Goal: Obtain resource: Download file/media

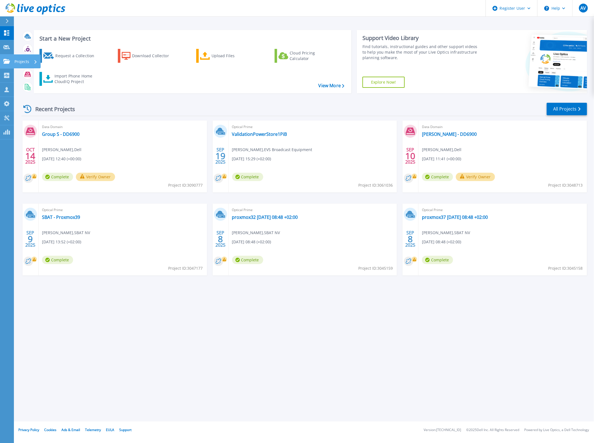
click at [10, 61] on div "Projects" at bounding box center [16, 61] width 26 height 5
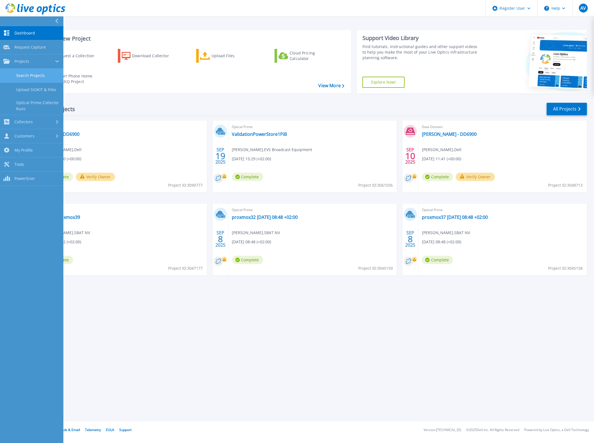
click at [35, 72] on link "Search Projects" at bounding box center [31, 76] width 63 height 14
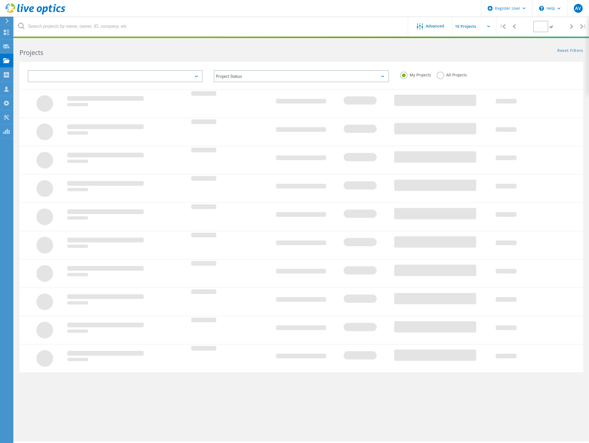
type input "1"
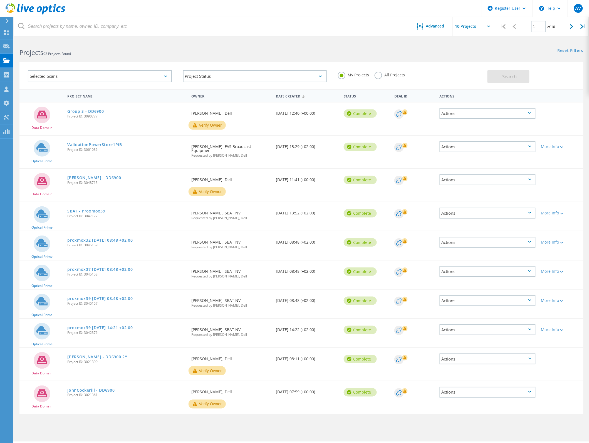
click at [374, 74] on label "All Projects" at bounding box center [389, 74] width 30 height 5
click at [0, 0] on input "All Projects" at bounding box center [0, 0] width 0 height 0
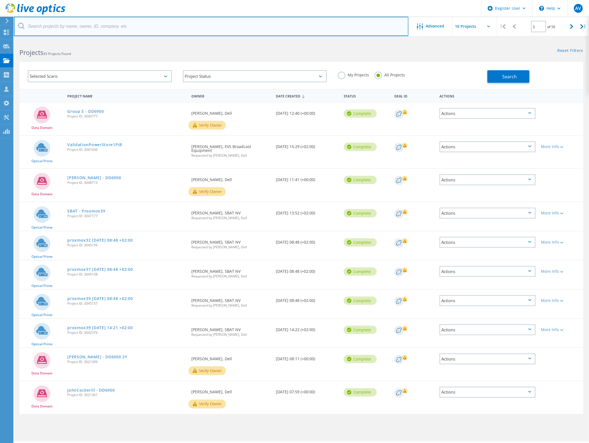
click at [275, 31] on input "text" at bounding box center [211, 26] width 394 height 19
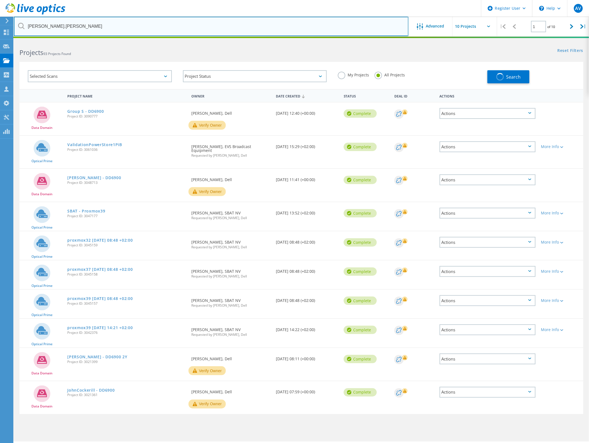
type input "simon.leist"
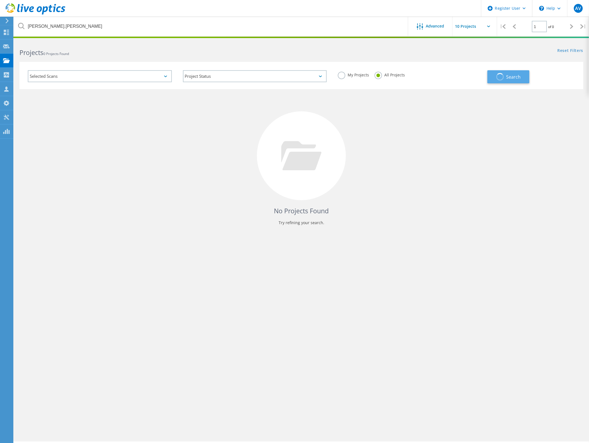
click at [502, 76] on span "button" at bounding box center [500, 77] width 8 height 8
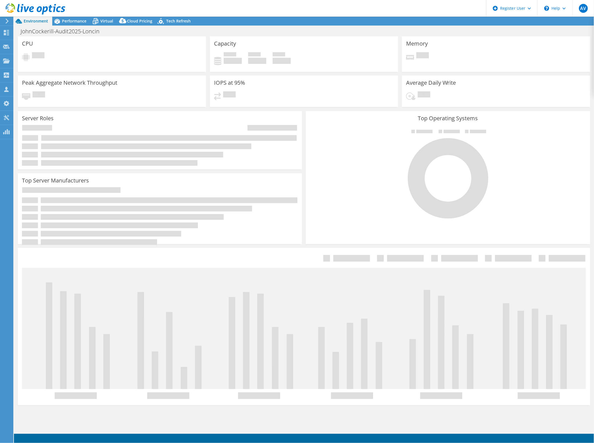
select select "USD"
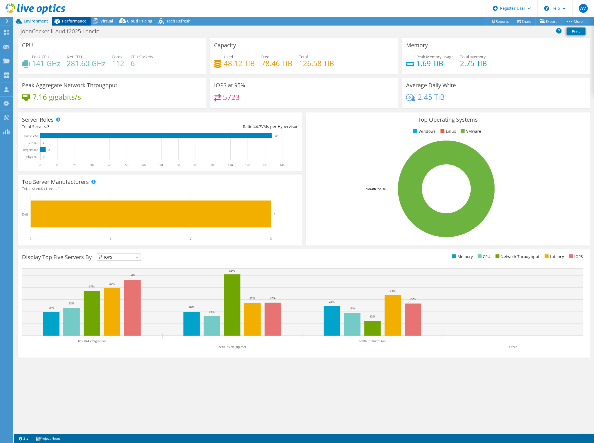
click at [66, 19] on span "Performance" at bounding box center [74, 20] width 24 height 5
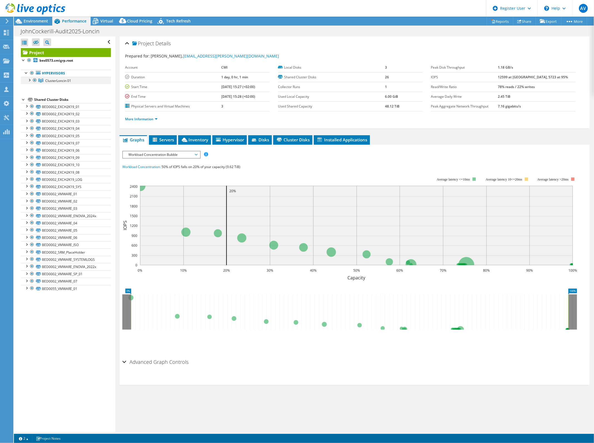
click at [30, 81] on div at bounding box center [29, 80] width 6 height 6
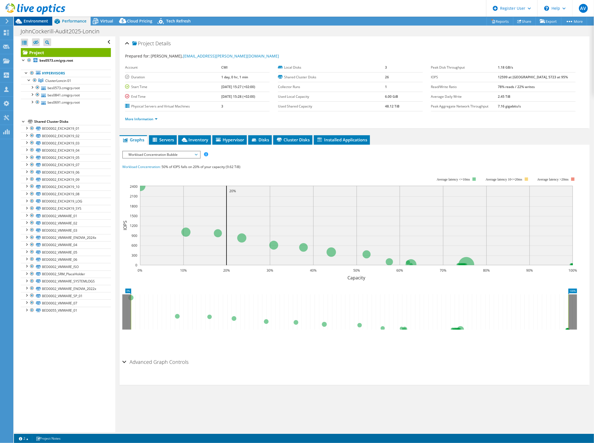
click at [27, 23] on span "Environment" at bounding box center [36, 20] width 24 height 5
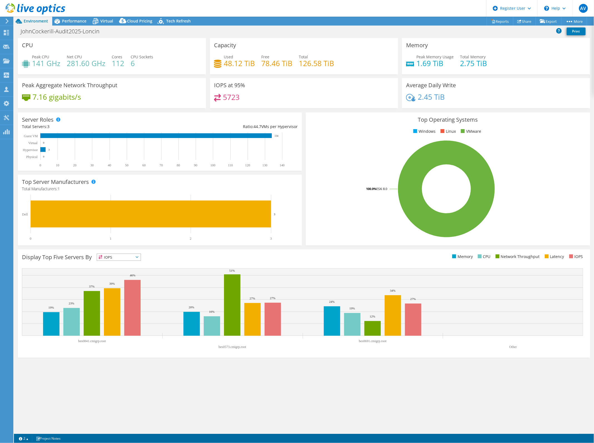
click at [60, 18] on div at bounding box center [32, 9] width 65 height 19
click at [71, 23] on span "Performance" at bounding box center [74, 20] width 24 height 5
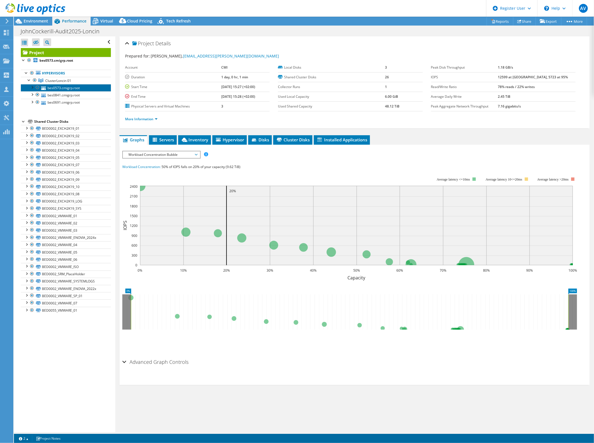
click at [64, 89] on link "bes0573.cmigrp.root" at bounding box center [66, 87] width 90 height 7
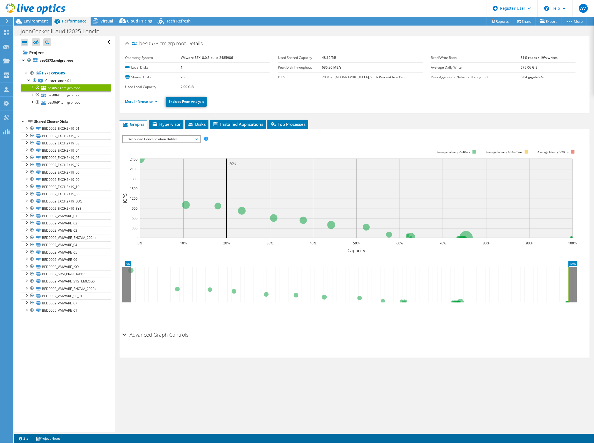
click at [140, 100] on link "More Information" at bounding box center [141, 101] width 33 height 5
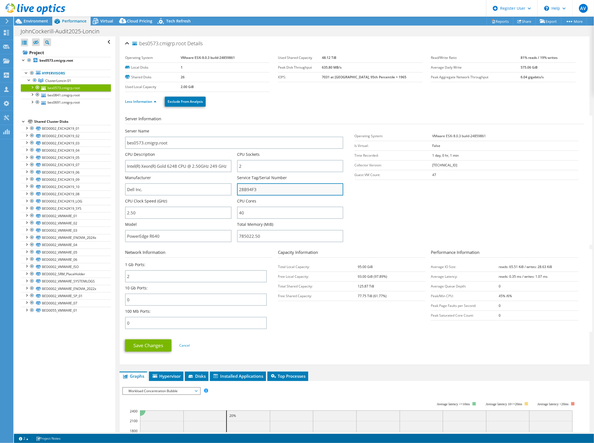
click at [267, 189] on input "28B94F3" at bounding box center [290, 189] width 106 height 12
click at [54, 83] on link "ClusterLoncin 01" at bounding box center [66, 80] width 90 height 7
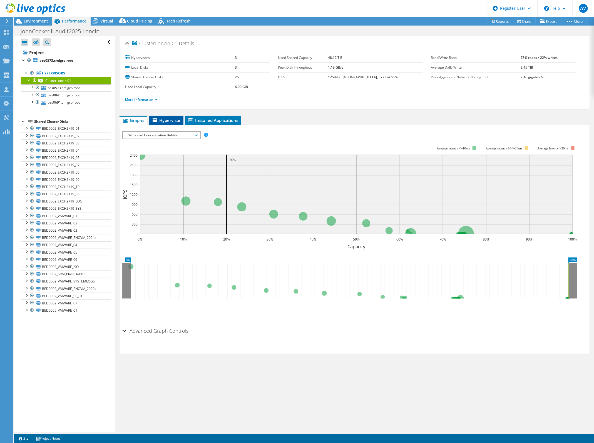
click at [168, 123] on li "Hypervisor" at bounding box center [166, 120] width 34 height 9
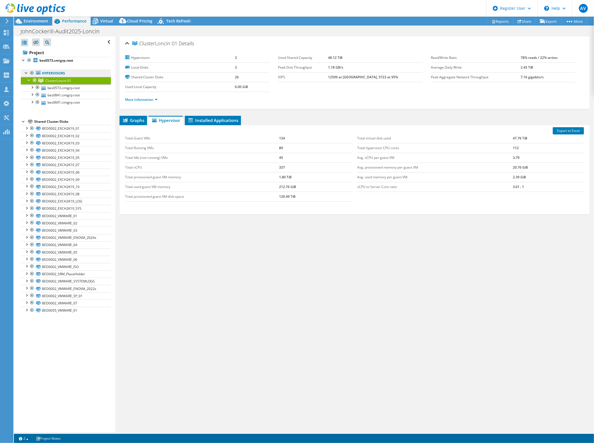
click at [85, 70] on link "Hypervisors" at bounding box center [66, 73] width 90 height 7
click at [64, 71] on link "Hypervisors" at bounding box center [66, 73] width 90 height 7
click at [56, 71] on link "Hypervisors" at bounding box center [66, 73] width 90 height 7
click at [64, 53] on link "Project" at bounding box center [66, 52] width 90 height 9
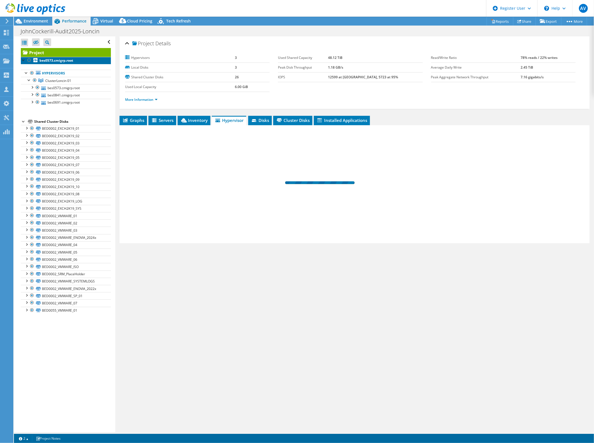
click at [65, 57] on link "bes0573.cmigrp.root" at bounding box center [66, 60] width 90 height 7
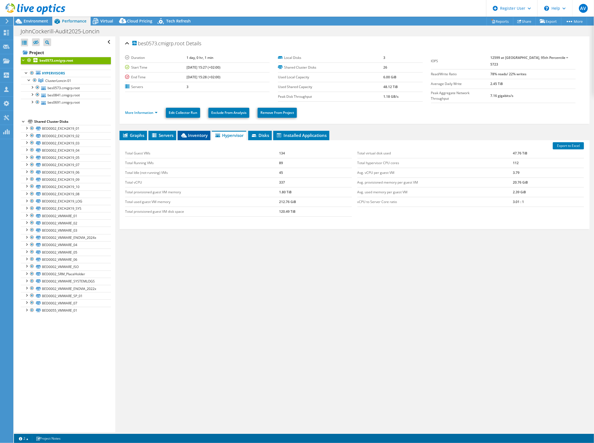
click at [196, 133] on span "Inventory" at bounding box center [193, 136] width 27 height 6
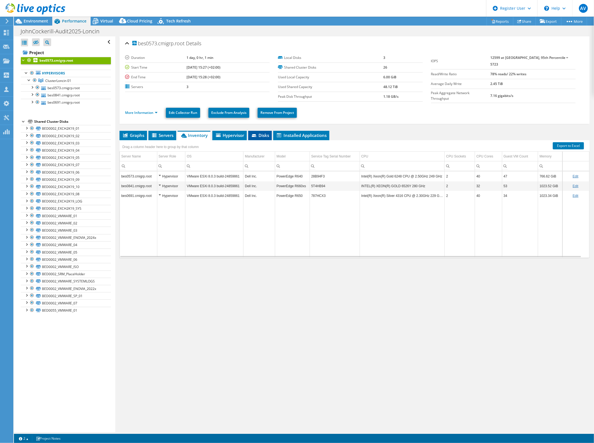
click at [259, 133] on span "Disks" at bounding box center [260, 136] width 18 height 6
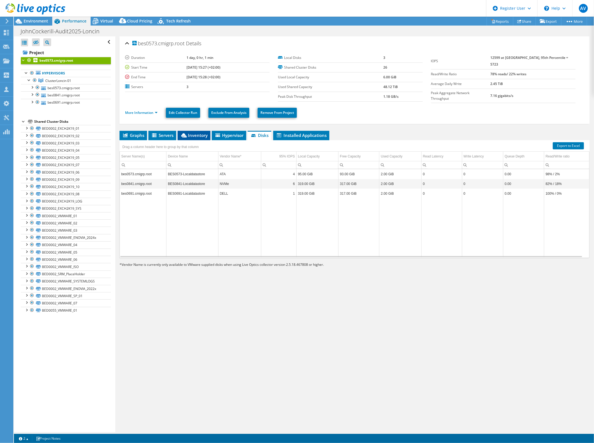
click at [201, 136] on span "Inventory" at bounding box center [193, 136] width 27 height 6
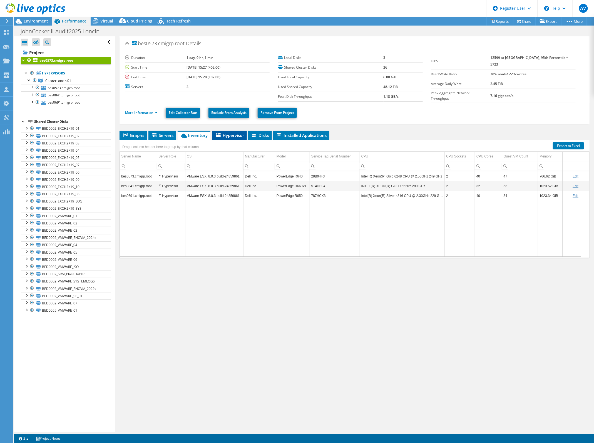
click at [227, 136] on span "Hypervisor" at bounding box center [229, 136] width 29 height 6
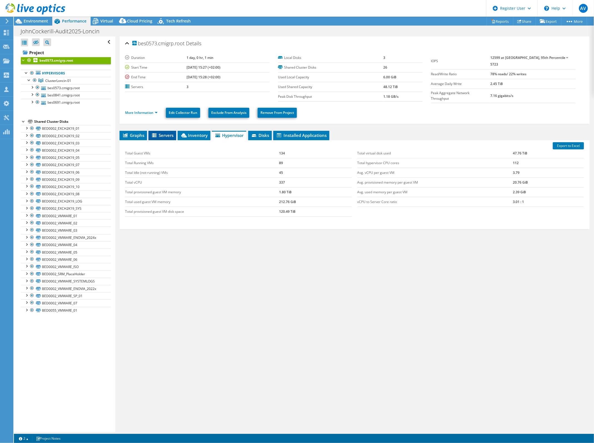
click at [156, 135] on icon at bounding box center [155, 135] width 6 height 5
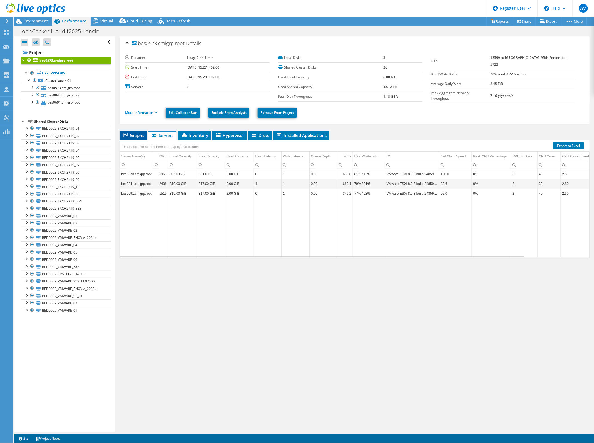
click at [136, 136] on span "Graphs" at bounding box center [133, 136] width 22 height 6
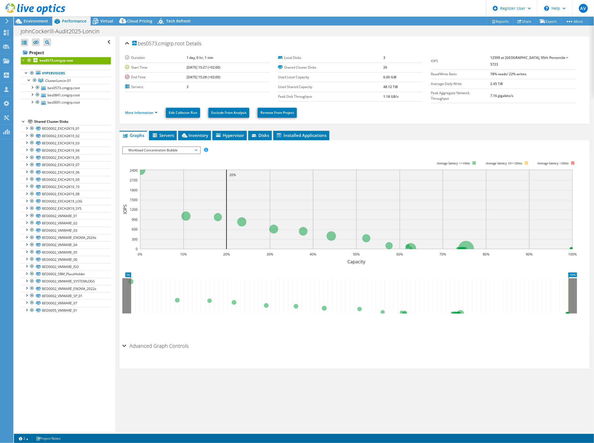
click at [150, 144] on div "IOPS Disk Throughput IO Size Latency Queue Depth CPU Percentage Memory Page Fau…" at bounding box center [354, 242] width 464 height 197
click at [153, 147] on span "Workload Concentration Bubble" at bounding box center [161, 150] width 71 height 7
click at [152, 214] on li "All" at bounding box center [161, 217] width 77 height 7
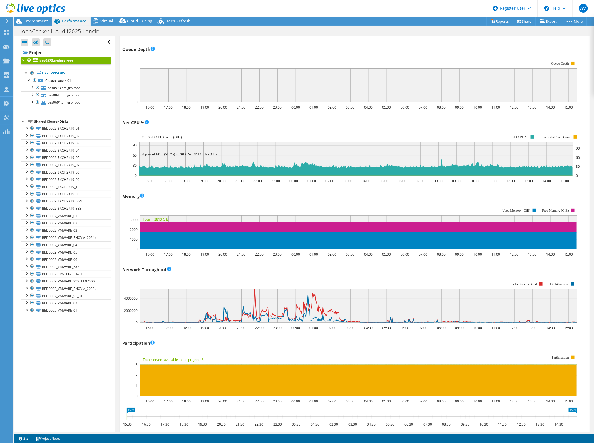
scroll to position [485, 0]
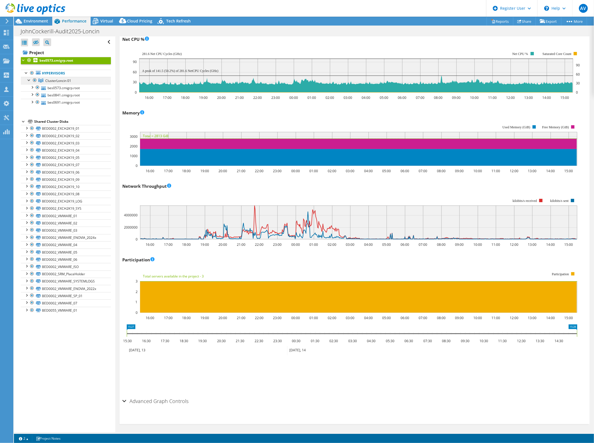
click at [74, 84] on link "ClusterLoncin 01" at bounding box center [66, 80] width 90 height 7
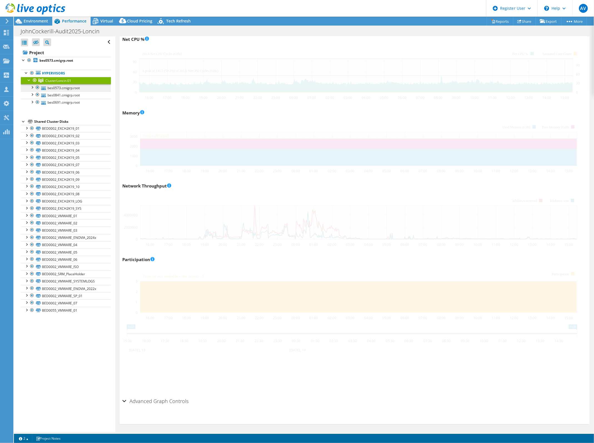
scroll to position [471, 0]
click at [77, 88] on link "bes0573.cmigrp.root" at bounding box center [66, 87] width 90 height 7
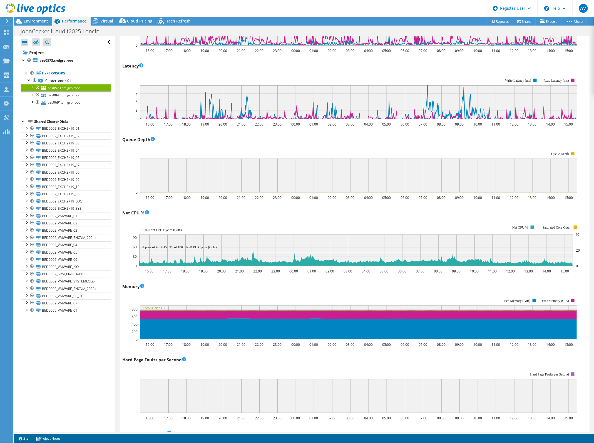
scroll to position [486, 0]
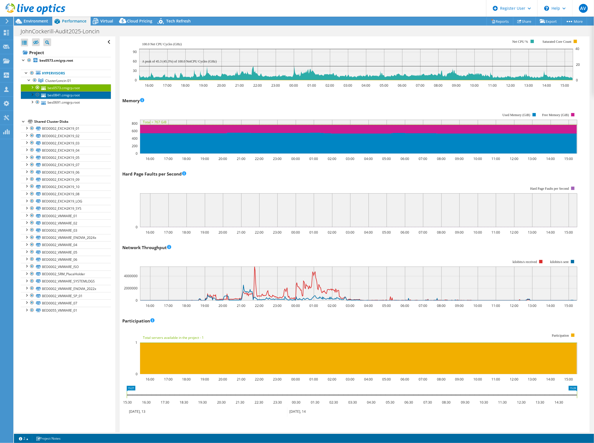
click at [52, 98] on link "bes0841.cmigrp.root" at bounding box center [66, 94] width 90 height 7
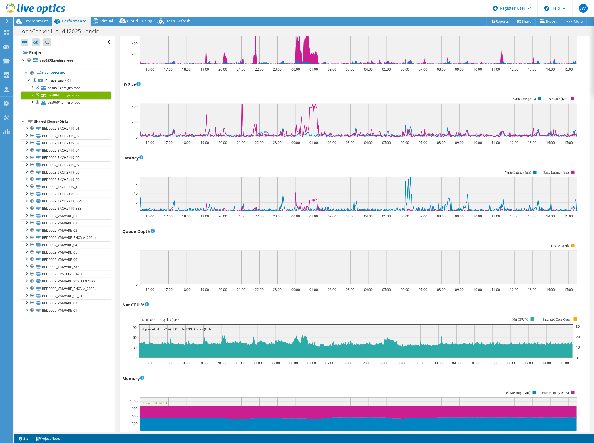
scroll to position [417, 0]
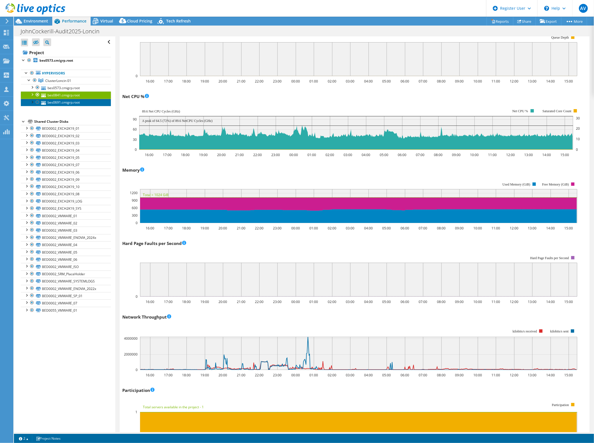
click at [69, 104] on link "bes0691.cmigrp.root" at bounding box center [66, 102] width 90 height 7
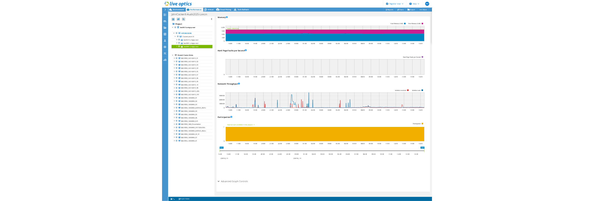
scroll to position [306, 0]
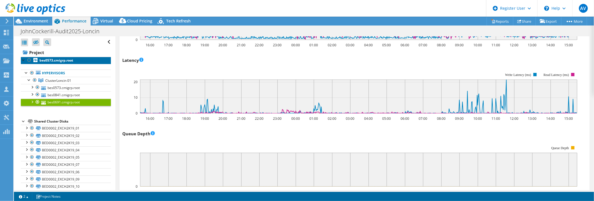
click at [66, 60] on b "bes0573.cmigrp.root" at bounding box center [56, 60] width 34 height 5
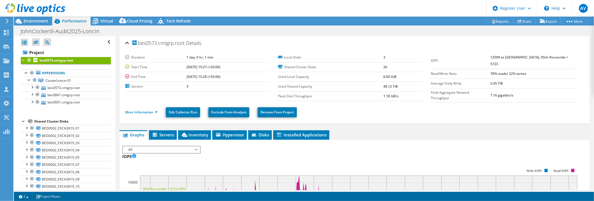
scroll to position [0, 0]
click at [196, 131] on li "Inventory" at bounding box center [194, 135] width 33 height 9
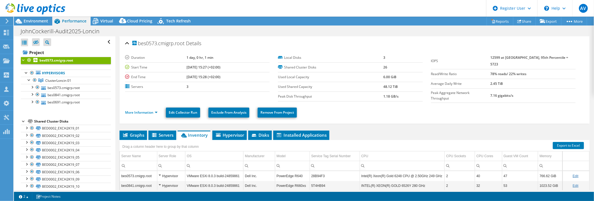
scroll to position [35, 0]
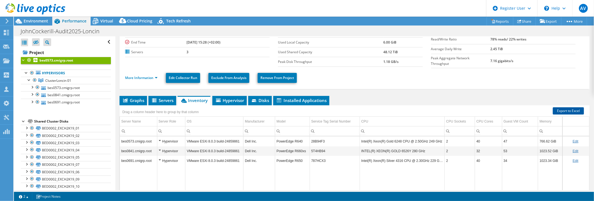
click at [563, 112] on link "Export to Excel" at bounding box center [568, 111] width 31 height 7
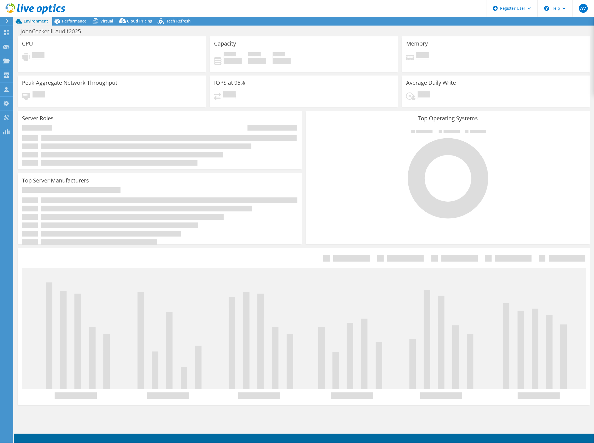
select select "EUFrankfurt"
select select "EUR"
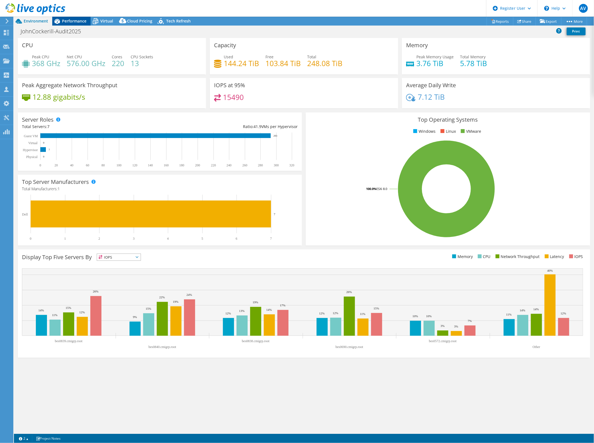
click at [74, 17] on div "Performance" at bounding box center [71, 21] width 38 height 9
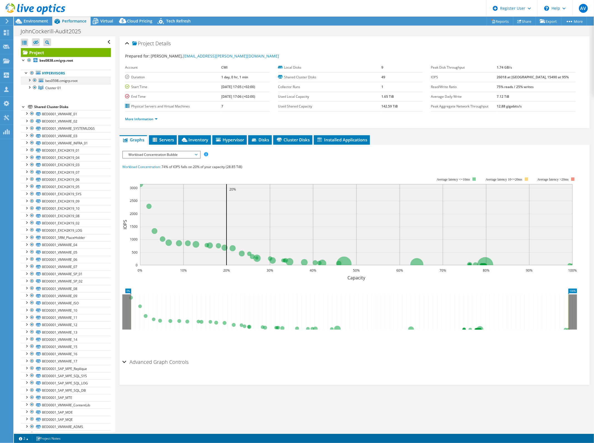
click at [28, 80] on div at bounding box center [29, 80] width 6 height 6
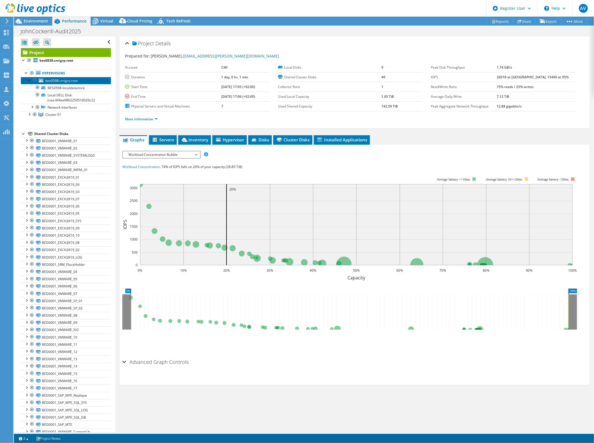
click at [46, 79] on span "bes0598.cmigrp.root" at bounding box center [61, 80] width 32 height 5
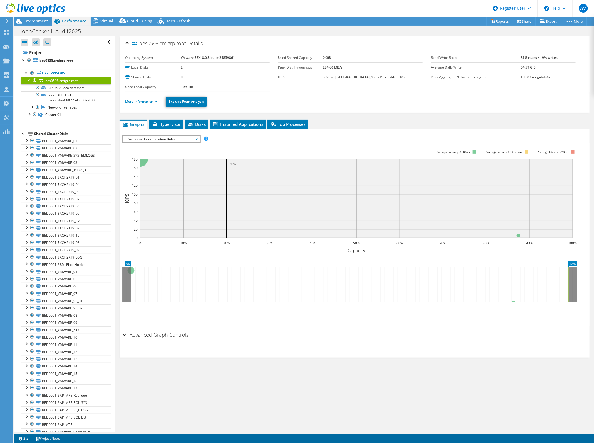
click at [136, 103] on link "More Information" at bounding box center [141, 101] width 33 height 5
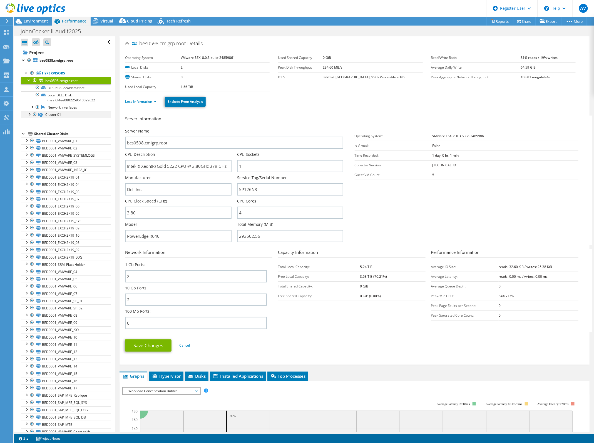
click at [30, 116] on div at bounding box center [29, 114] width 6 height 6
click at [49, 19] on div "Environment" at bounding box center [33, 21] width 38 height 9
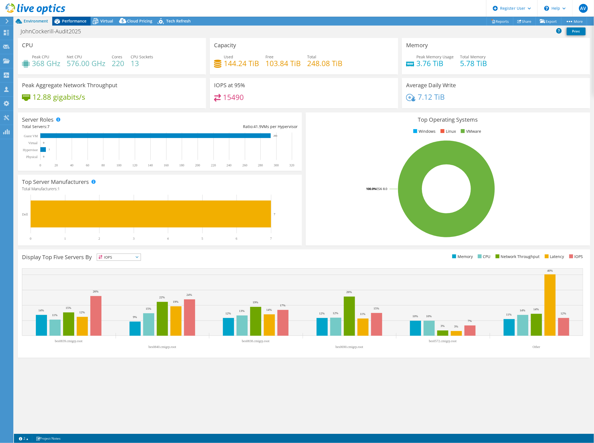
click at [80, 24] on div "Performance" at bounding box center [71, 21] width 38 height 9
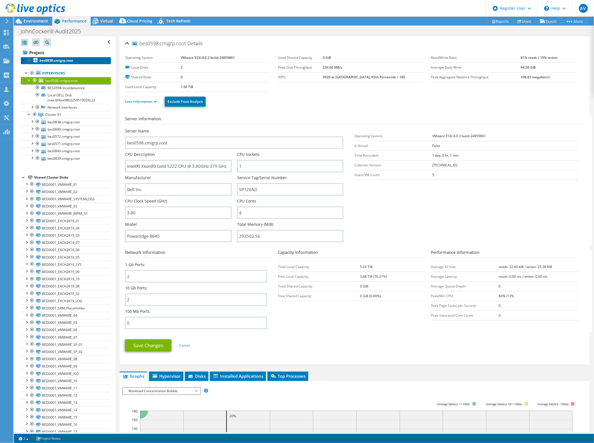
click at [58, 59] on b "bes0838.cmigrp.root" at bounding box center [56, 60] width 34 height 5
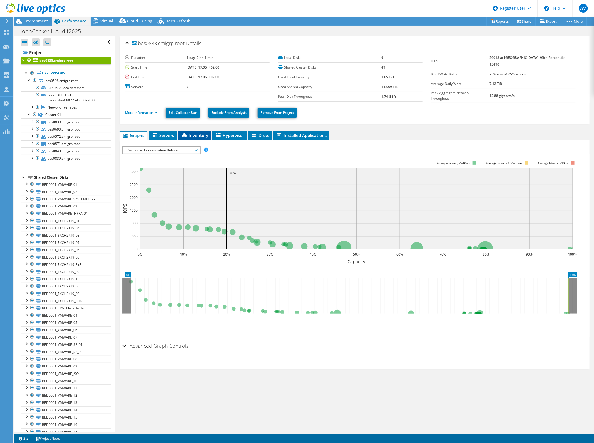
click at [200, 133] on span "Inventory" at bounding box center [194, 136] width 27 height 6
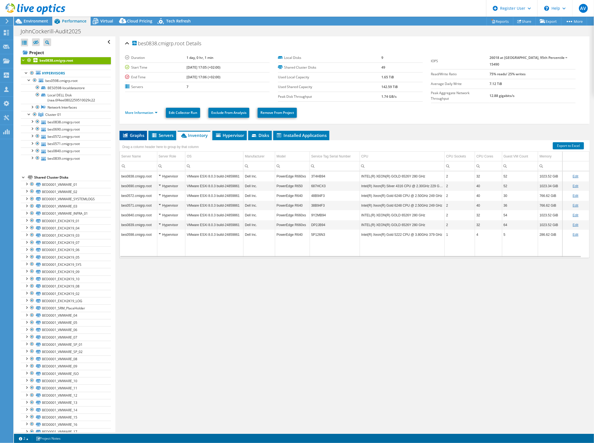
click at [134, 138] on li "Graphs" at bounding box center [134, 135] width 28 height 9
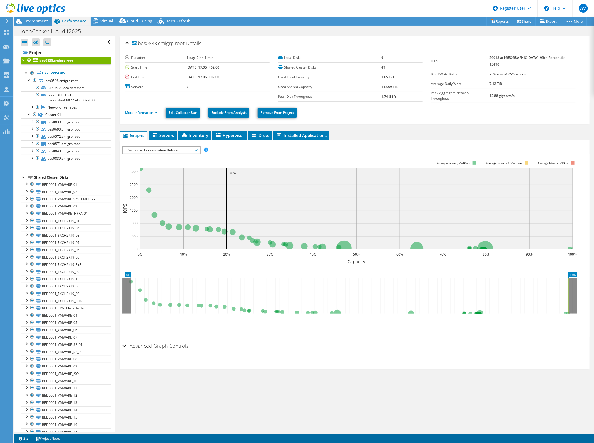
click at [151, 144] on div "IOPS Disk Throughput IO Size Latency Queue Depth CPU Percentage Memory Page Fau…" at bounding box center [354, 242] width 464 height 197
click at [152, 150] on span "Workload Concentration Bubble" at bounding box center [161, 150] width 71 height 7
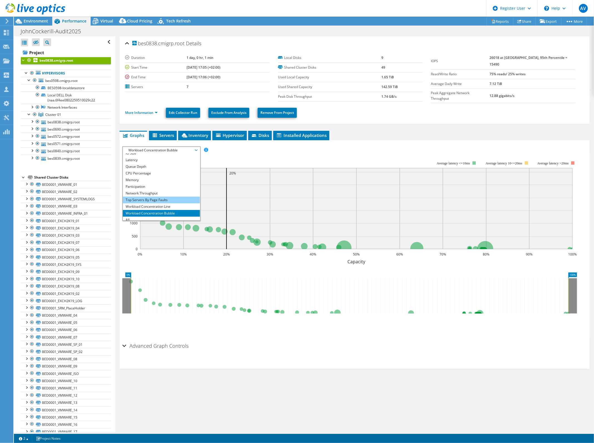
scroll to position [20, 0]
click at [148, 216] on li "All" at bounding box center [161, 217] width 77 height 7
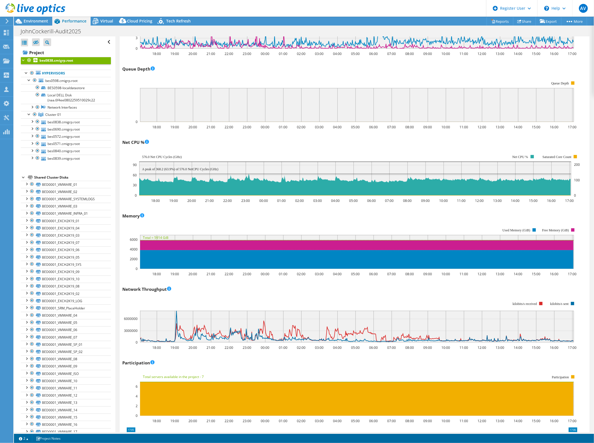
scroll to position [452, 0]
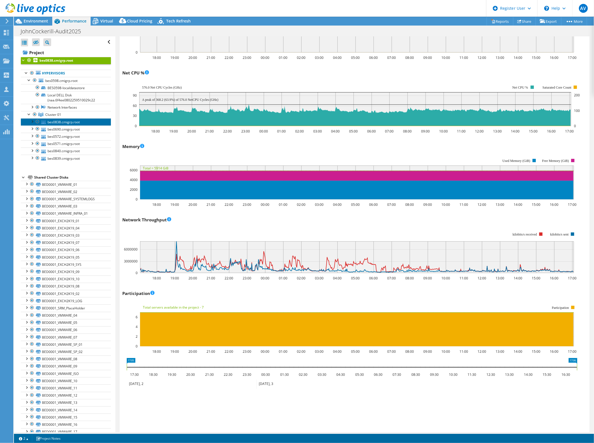
click at [60, 125] on link "bes0838.cmigrp.root" at bounding box center [66, 121] width 90 height 7
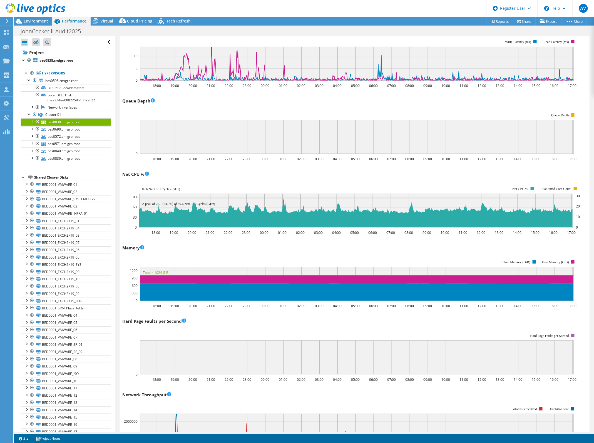
scroll to position [347, 0]
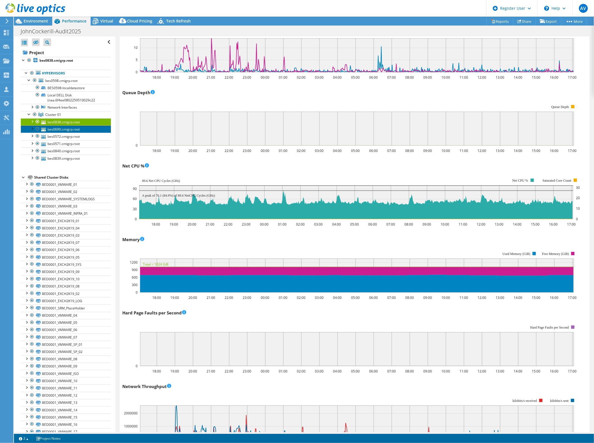
click at [54, 132] on link "bes0690.cmigrp.root" at bounding box center [66, 129] width 90 height 7
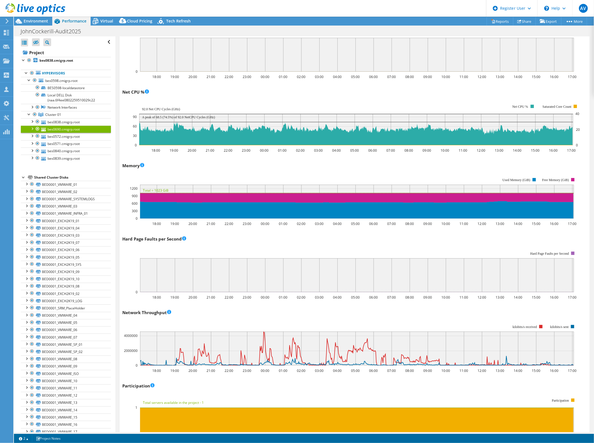
scroll to position [452, 0]
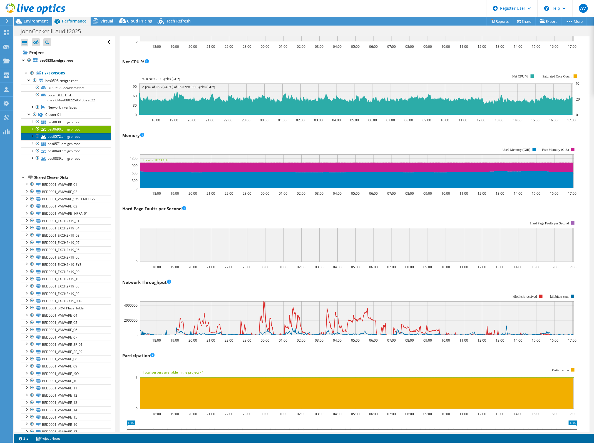
click at [71, 138] on link "bes0572.cmigrp.root" at bounding box center [66, 136] width 90 height 7
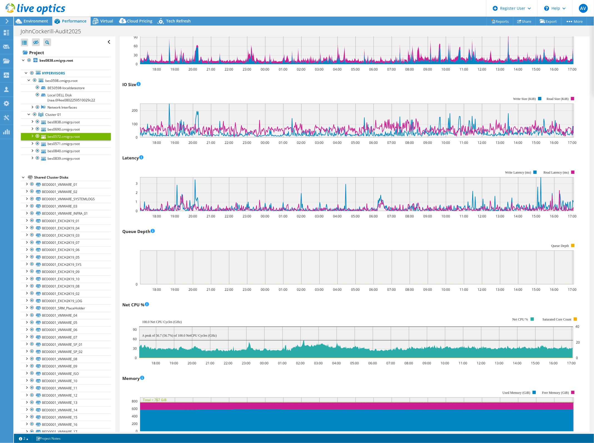
scroll to position [417, 0]
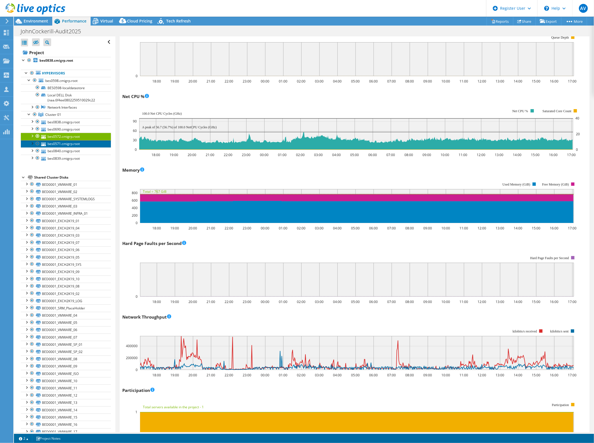
click at [66, 145] on link "bes0571.cmigrp.root" at bounding box center [66, 143] width 90 height 7
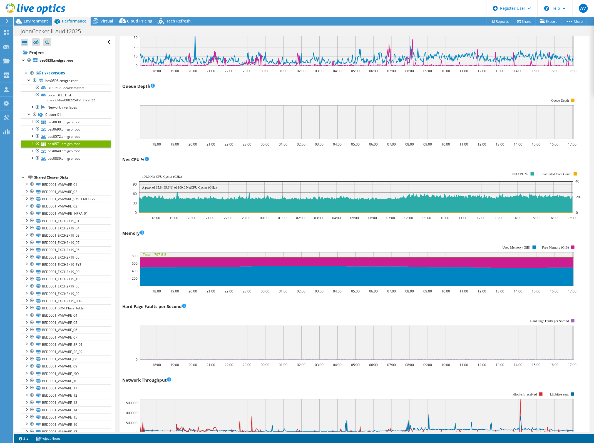
scroll to position [382, 0]
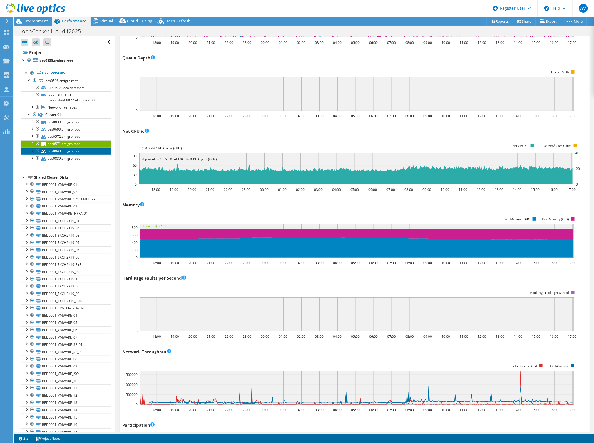
click at [66, 150] on link "bes0840.cmigrp.root" at bounding box center [66, 151] width 90 height 7
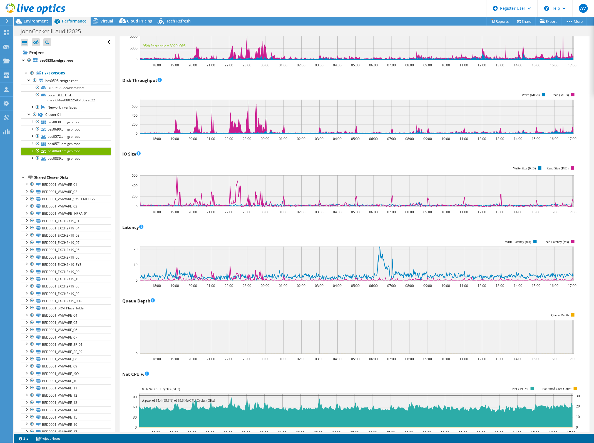
scroll to position [347, 0]
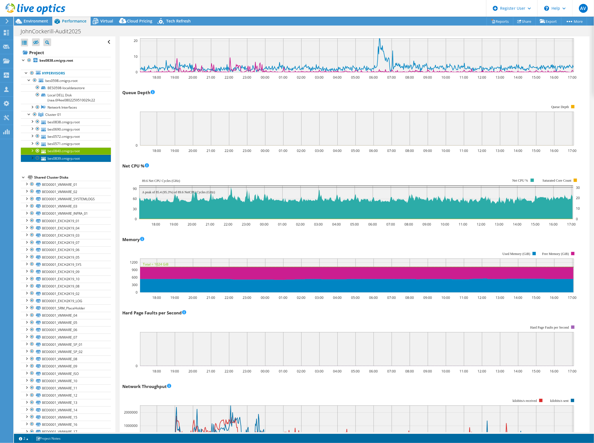
click at [73, 157] on link "bes0839.cmigrp.root" at bounding box center [66, 158] width 90 height 7
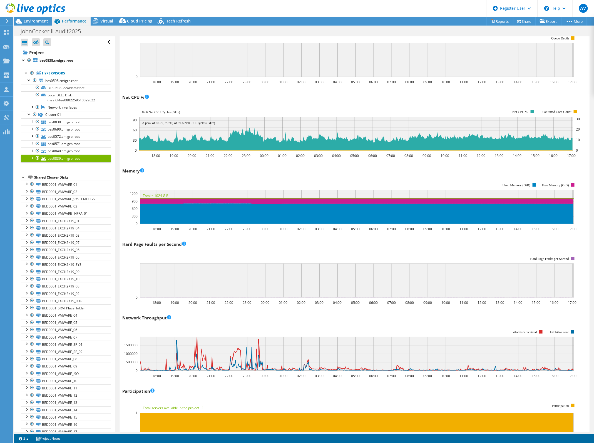
scroll to position [417, 0]
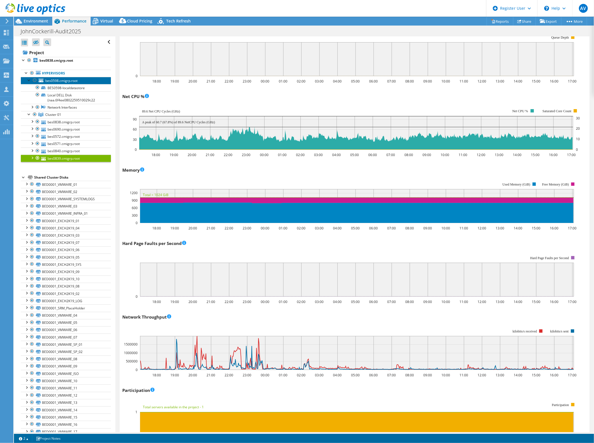
click at [66, 78] on link "bes0598.cmigrp.root" at bounding box center [66, 80] width 90 height 7
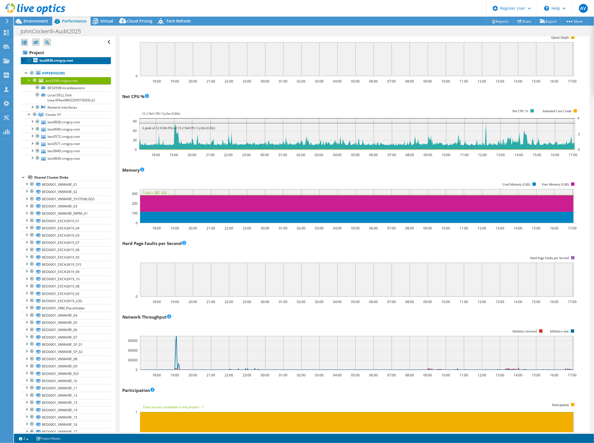
click at [54, 61] on b "bes0838.cmigrp.root" at bounding box center [56, 60] width 34 height 5
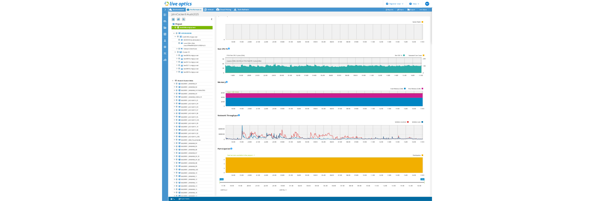
scroll to position [0, 0]
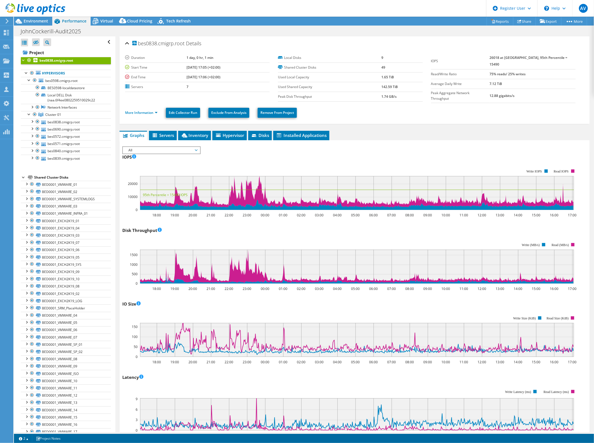
click at [196, 136] on span "Inventory" at bounding box center [194, 136] width 27 height 6
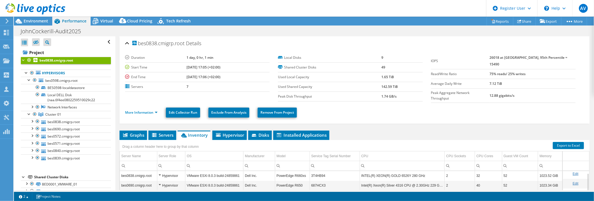
scroll to position [88, 0]
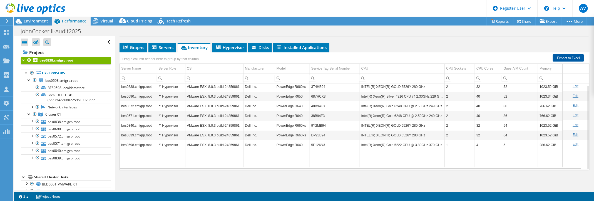
click at [556, 56] on link "Export to Excel" at bounding box center [568, 57] width 31 height 7
click at [512, 56] on div "Drag a column header here to group by that column" at bounding box center [355, 56] width 470 height 7
drag, startPoint x: 390, startPoint y: 38, endPoint x: 293, endPoint y: 16, distance: 99.8
click at [390, 38] on div "bes0838.cmigrp.root Details Duration 1 day, 0 hr, 1 min Start Time [DATE] 17:05…" at bounding box center [354, 70] width 478 height 243
